Goal: Check status

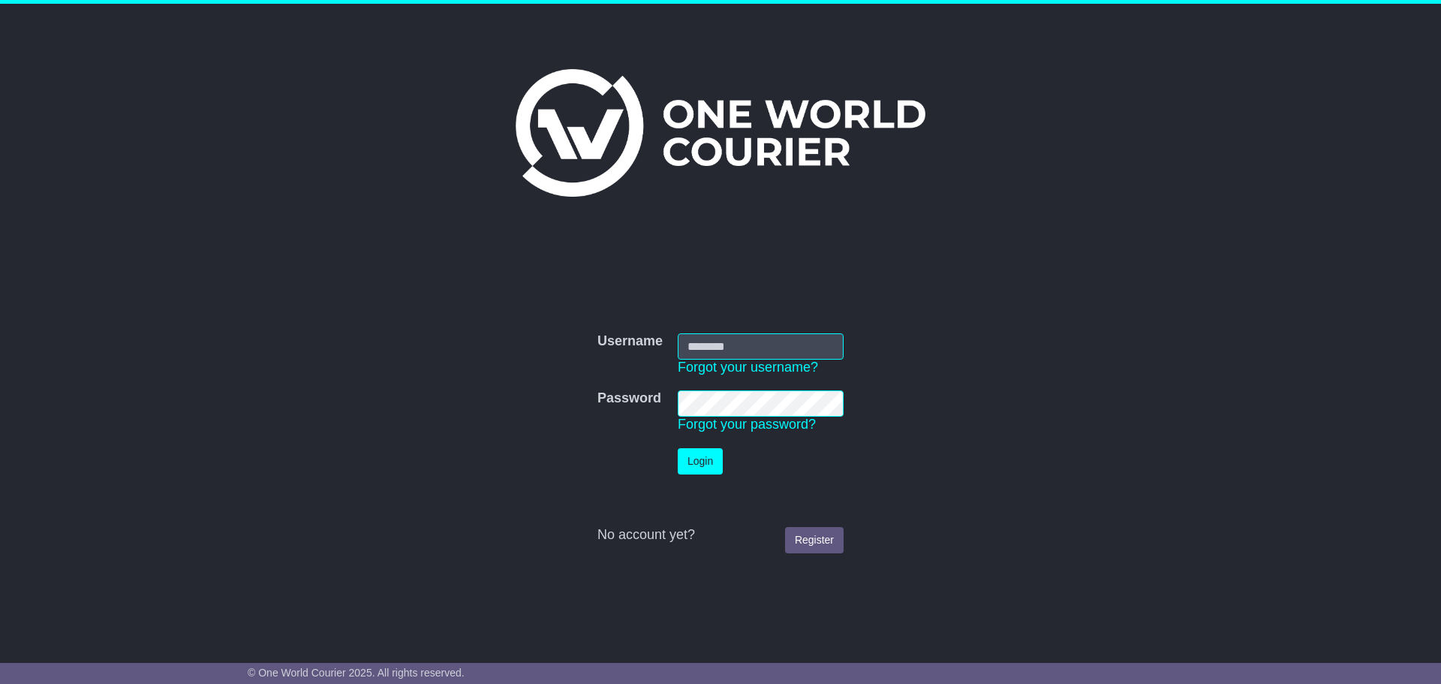
type input "**********"
click at [690, 455] on button "Login" at bounding box center [700, 461] width 45 height 26
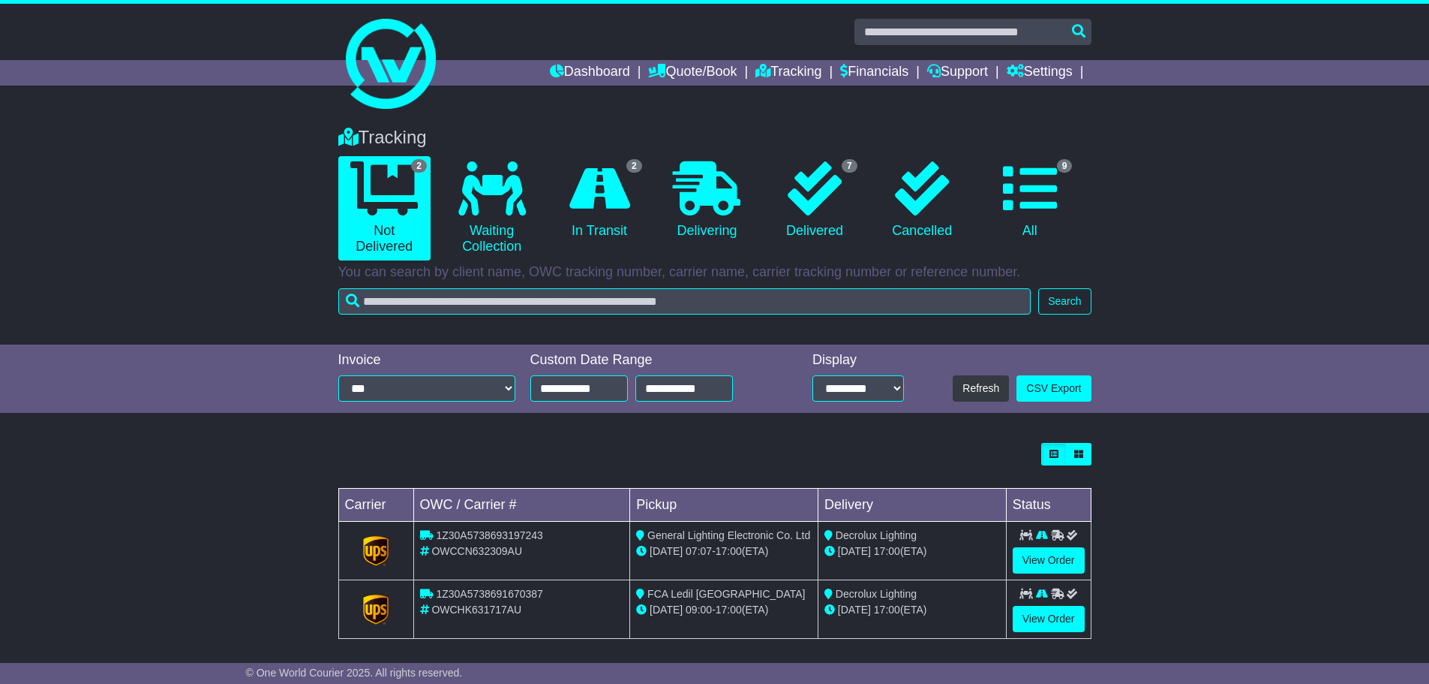
click at [1169, 523] on div "Loading... No bookings found Carrier OWC / Carrier # Pickup Delivery Status 1Z3…" at bounding box center [714, 548] width 1429 height 227
click at [1054, 618] on link "View Order" at bounding box center [1049, 619] width 72 height 26
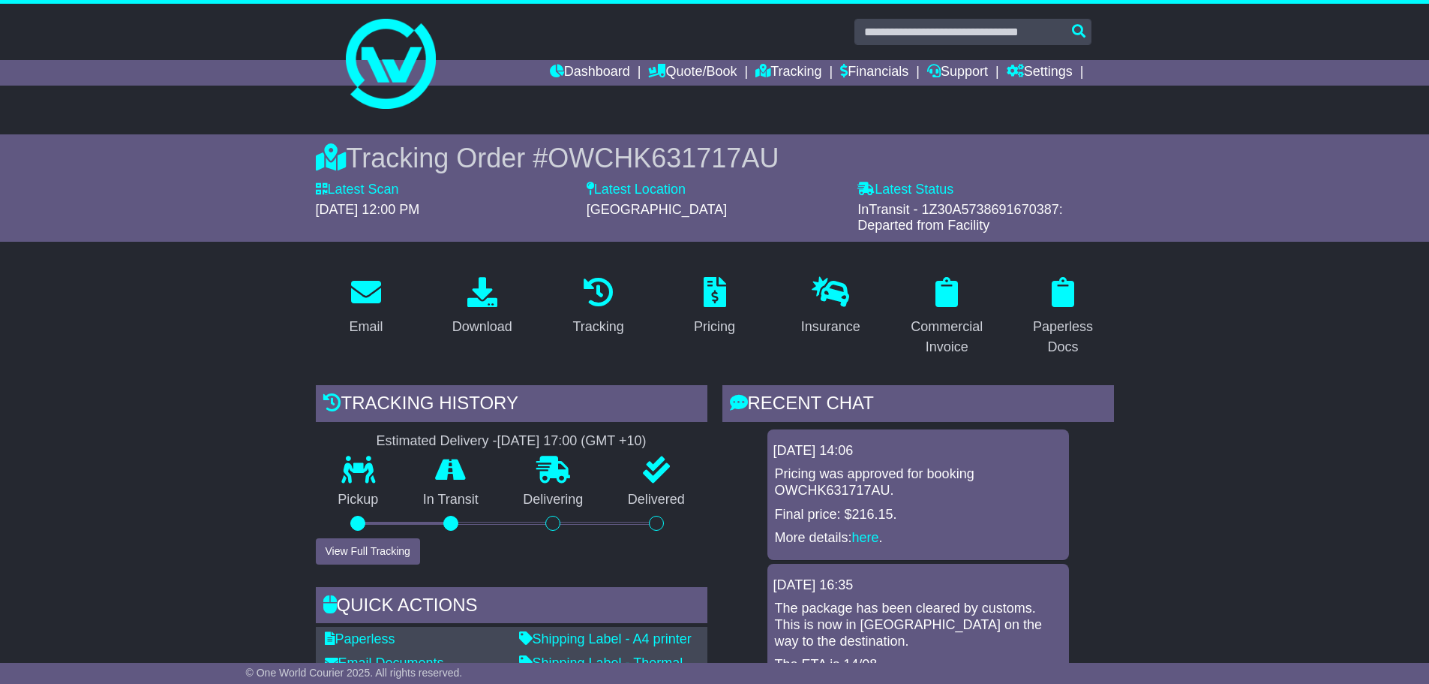
drag, startPoint x: 924, startPoint y: 207, endPoint x: 1056, endPoint y: 208, distance: 132.1
click at [1056, 208] on span "InTransit - 1Z30A5738691670387: Departed from Facility" at bounding box center [961, 218] width 206 height 32
copy span "1Z30A5738691670387"
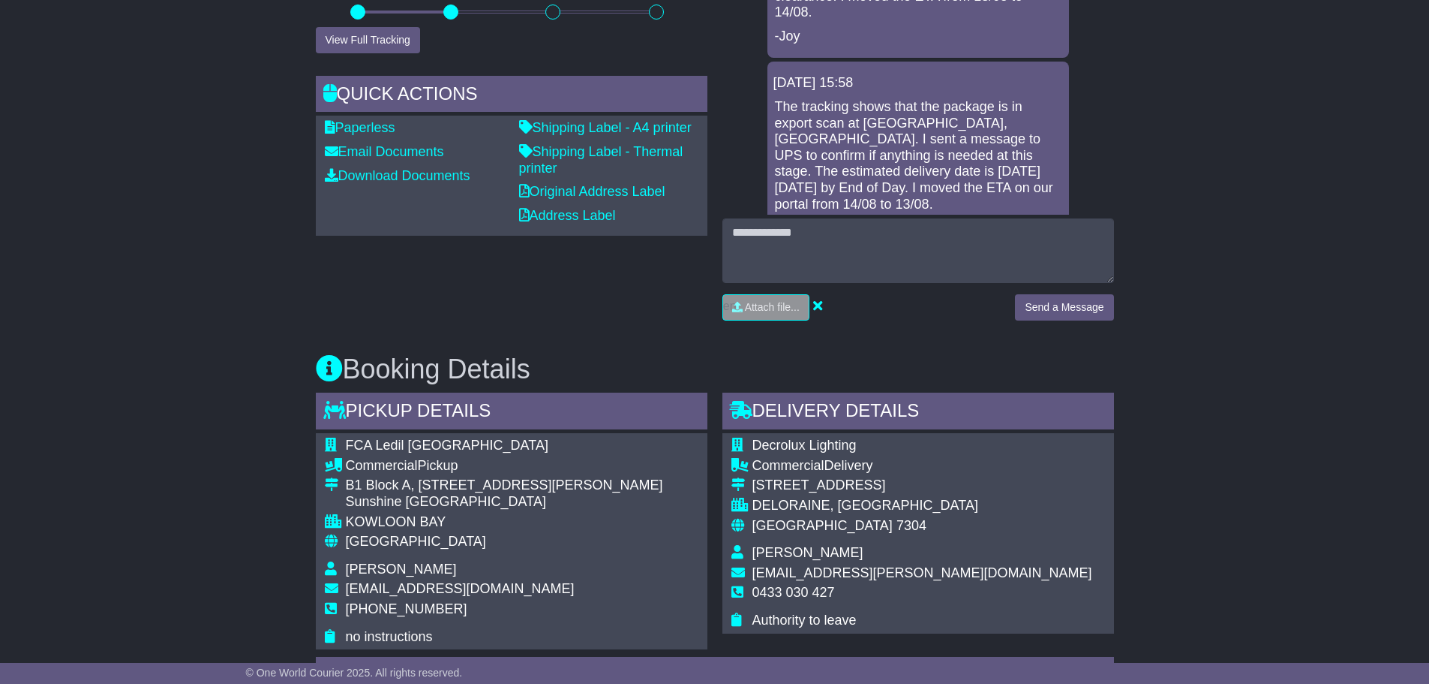
scroll to position [450, 0]
